Goal: Communication & Community: Answer question/provide support

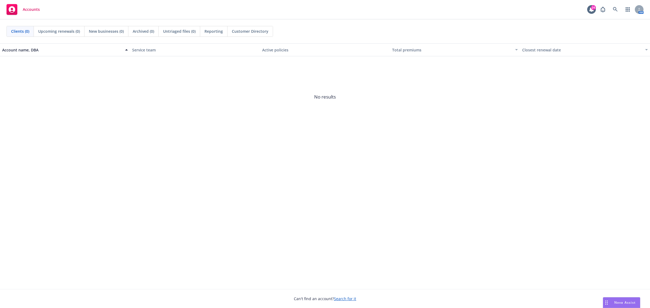
click at [624, 301] on span "Nova Assist" at bounding box center [624, 302] width 21 height 5
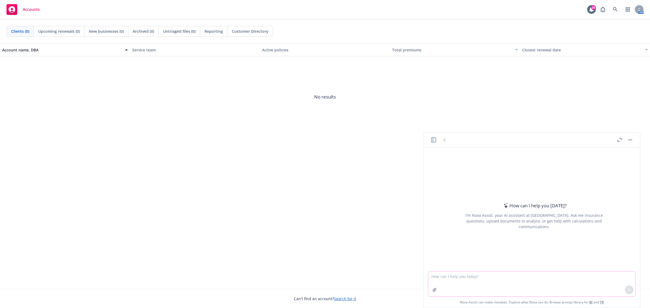
click at [462, 280] on textarea at bounding box center [531, 284] width 207 height 25
paste textarea "Thank you for requesting the term letter and reconfirming ACI must receive it b…"
type textarea "reword - Thank you for requesting the term letter and reconfirming ACI must rec…"
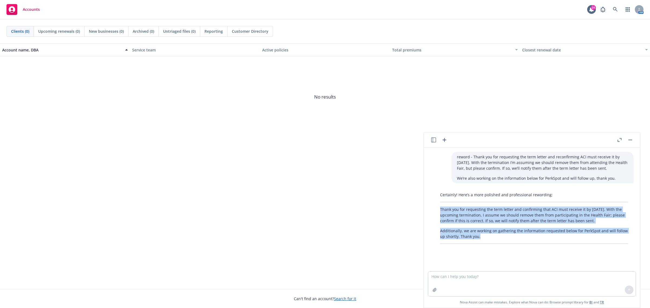
drag, startPoint x: 489, startPoint y: 239, endPoint x: 437, endPoint y: 209, distance: 60.4
click at [437, 209] on div "Certainly! Here’s a more polished and professional rewording: Thank you for req…" at bounding box center [534, 218] width 199 height 56
copy div "Thank you for requesting the term letter and confirming that ACI must receive i…"
